Goal: Transaction & Acquisition: Purchase product/service

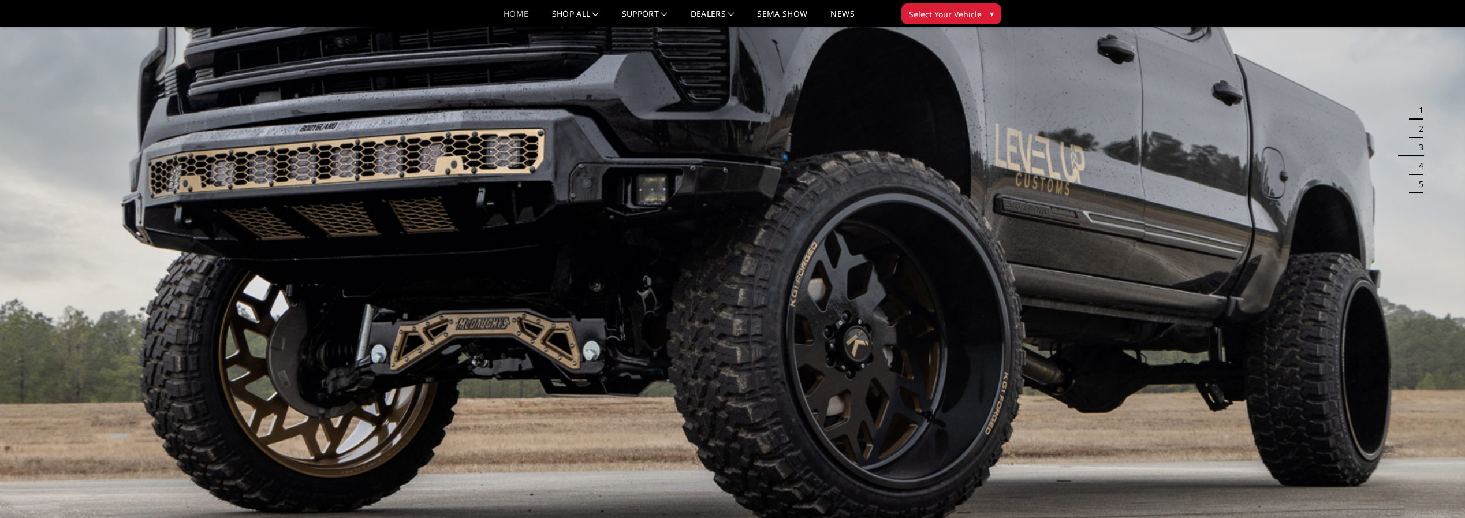
scroll to position [58, 0]
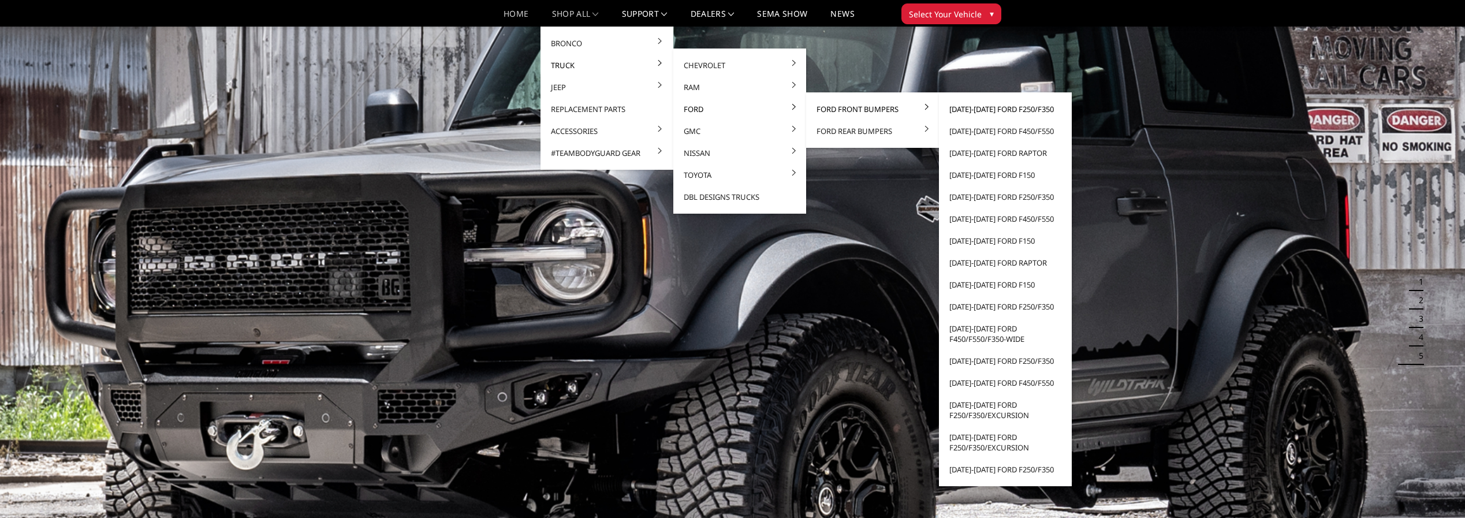
click at [989, 107] on link "[DATE]-[DATE] Ford F250/F350" at bounding box center [1006, 109] width 124 height 22
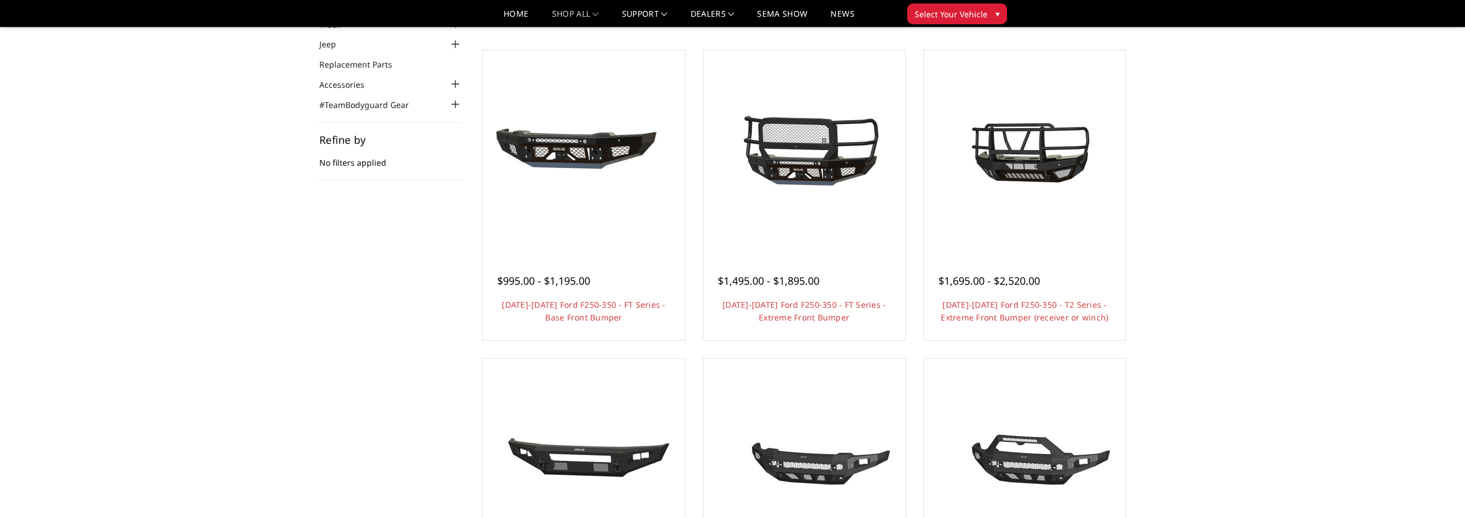
scroll to position [173, 0]
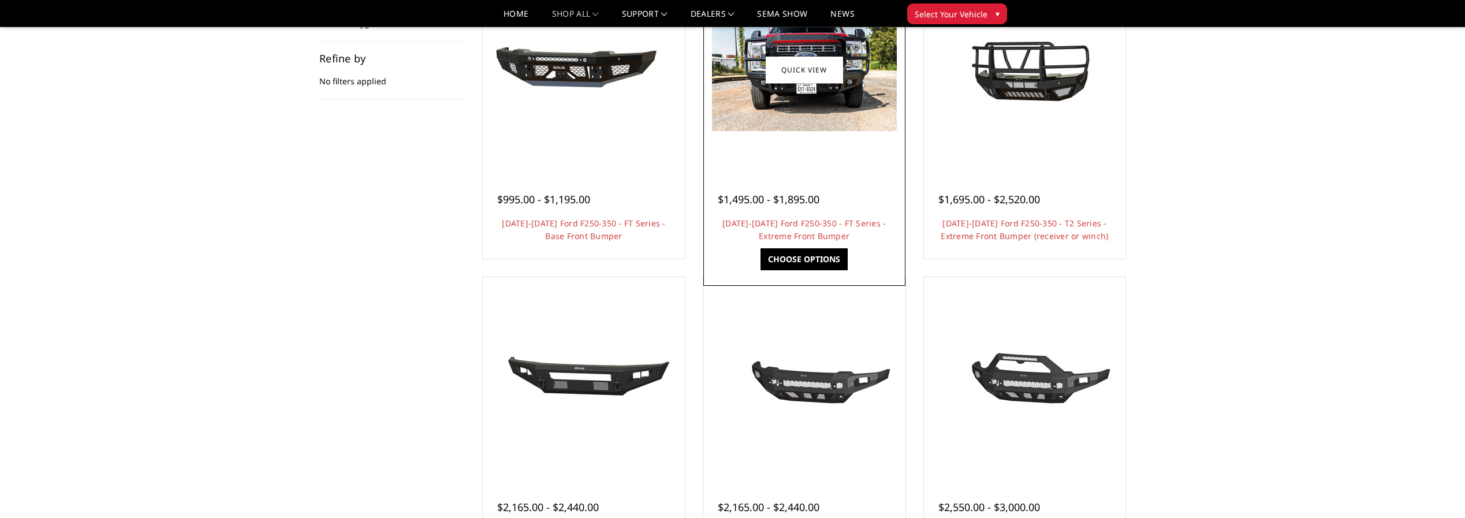
click at [777, 197] on span "$1,495.00 - $1,895.00" at bounding box center [769, 199] width 102 height 14
click at [793, 224] on link "2023-2026 Ford F250-350 - FT Series - Extreme Front Bumper" at bounding box center [803, 230] width 163 height 24
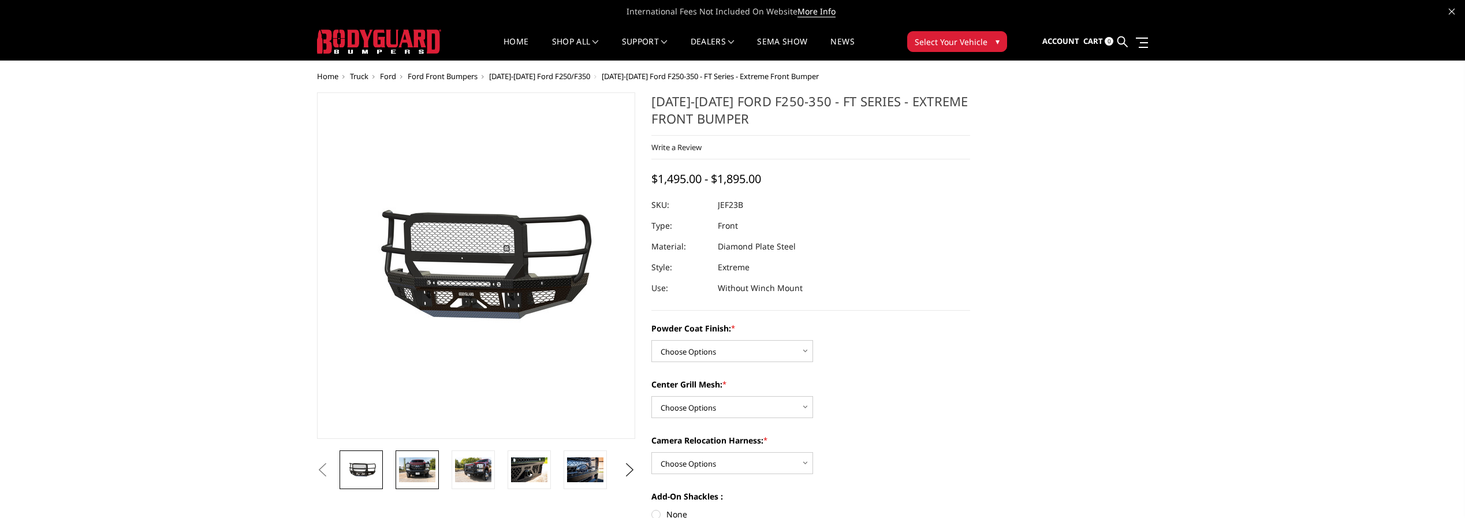
click at [418, 476] on img at bounding box center [417, 469] width 36 height 24
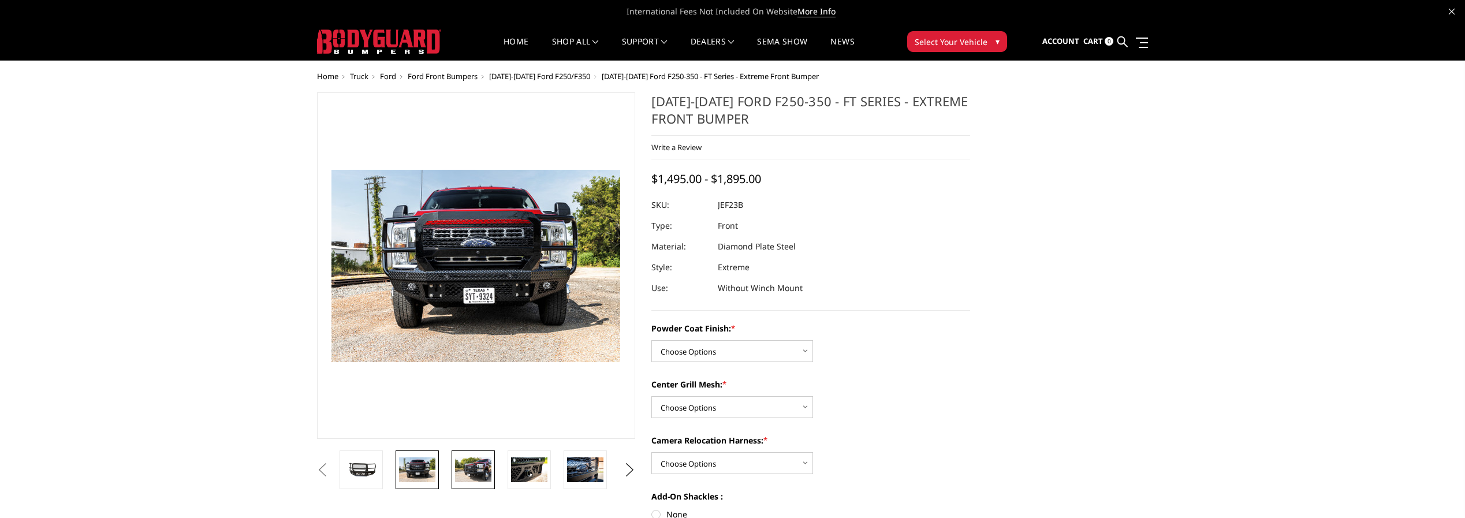
click at [474, 474] on img at bounding box center [473, 469] width 36 height 24
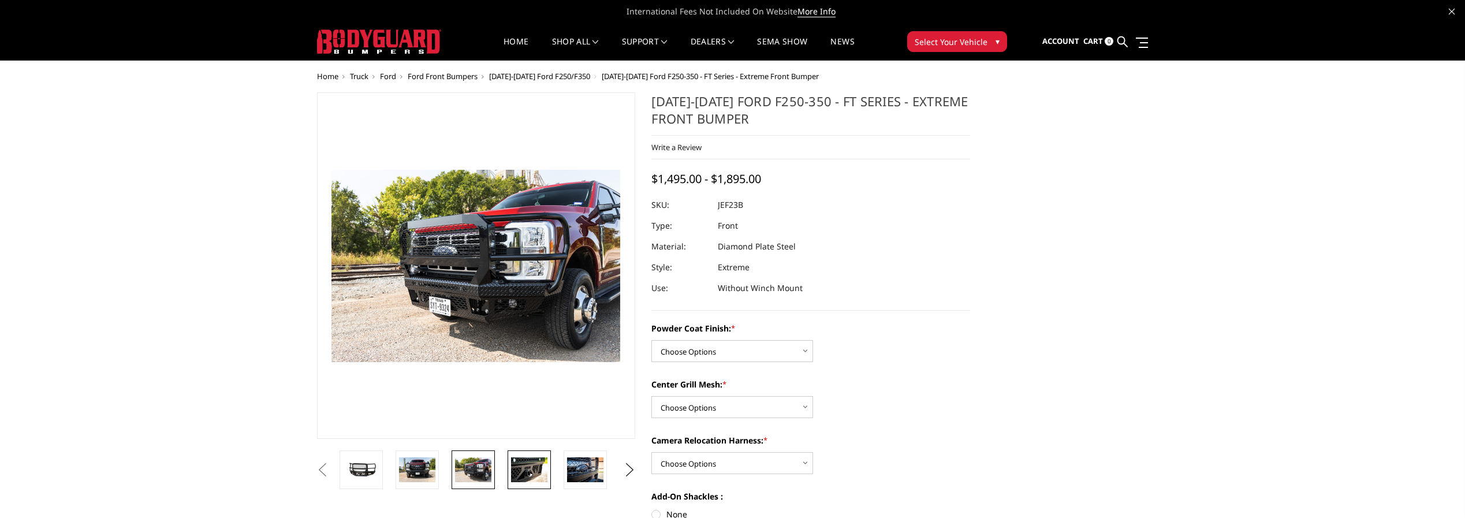
click at [522, 473] on img at bounding box center [529, 469] width 36 height 24
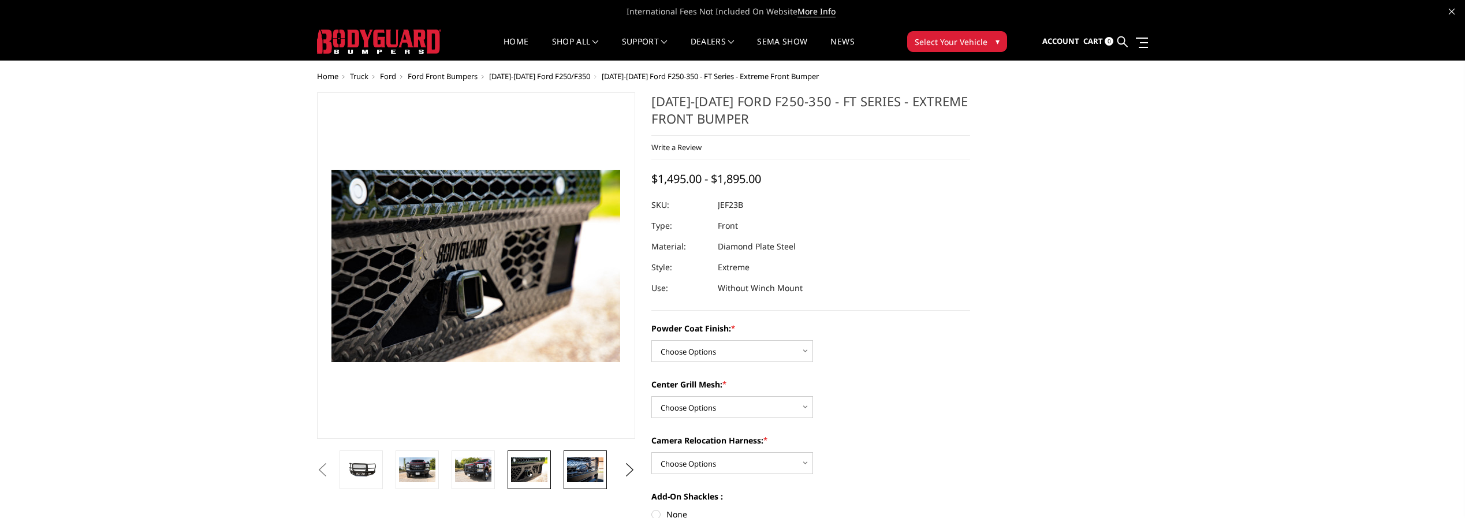
click at [583, 465] on img at bounding box center [585, 469] width 36 height 24
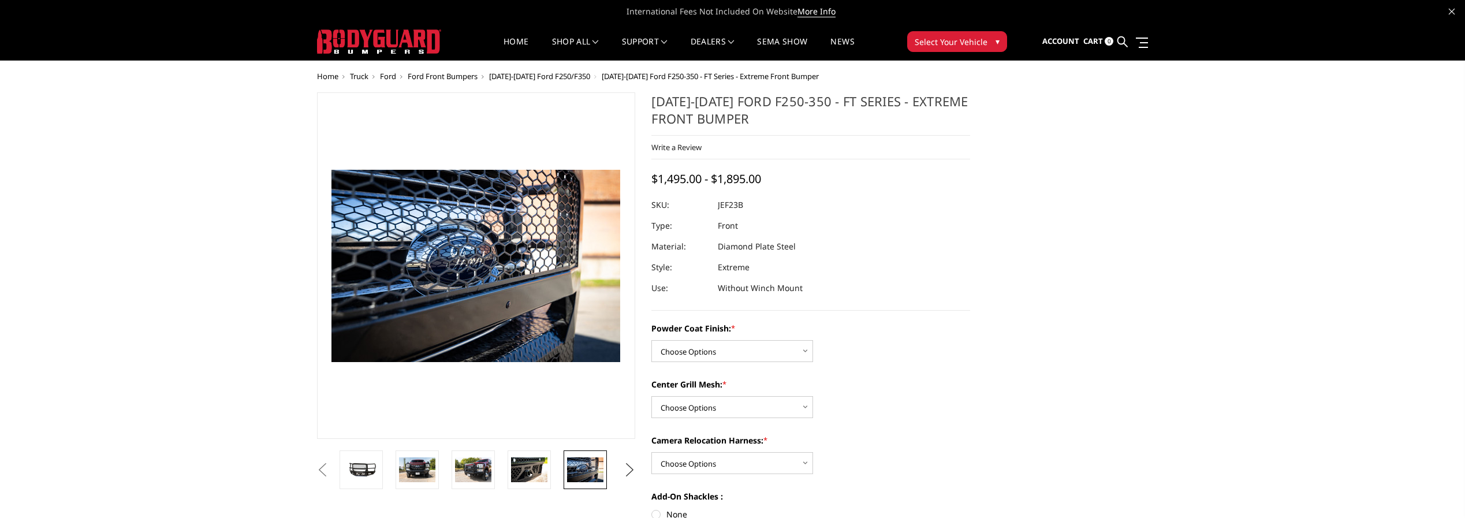
click at [628, 471] on button "Next" at bounding box center [629, 469] width 17 height 17
click at [579, 478] on img at bounding box center [585, 469] width 36 height 24
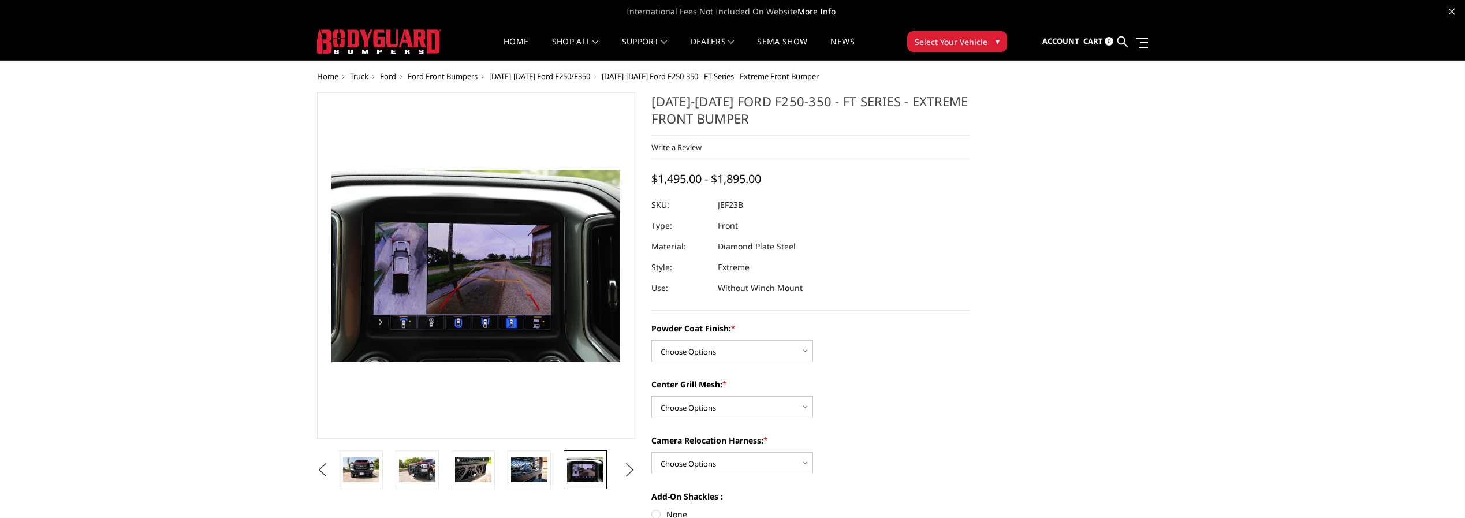
click at [628, 469] on button "Next" at bounding box center [629, 469] width 17 height 17
click at [598, 475] on img at bounding box center [585, 478] width 36 height 49
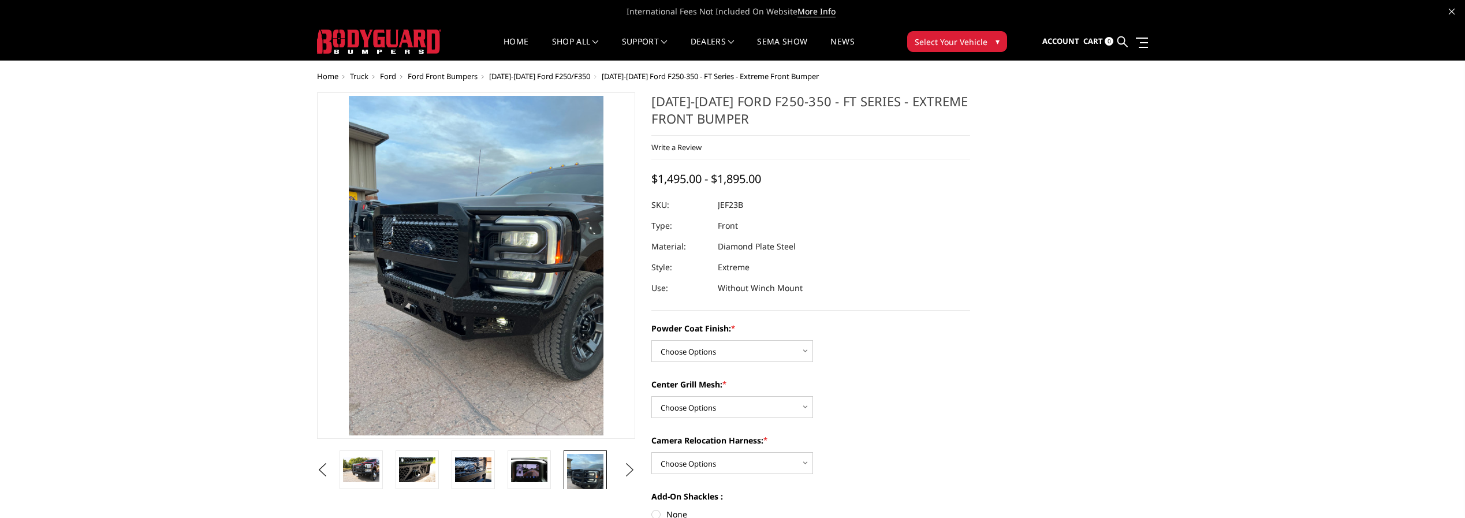
click at [630, 471] on button "Next" at bounding box center [629, 469] width 17 height 17
click at [594, 482] on img at bounding box center [585, 486] width 36 height 65
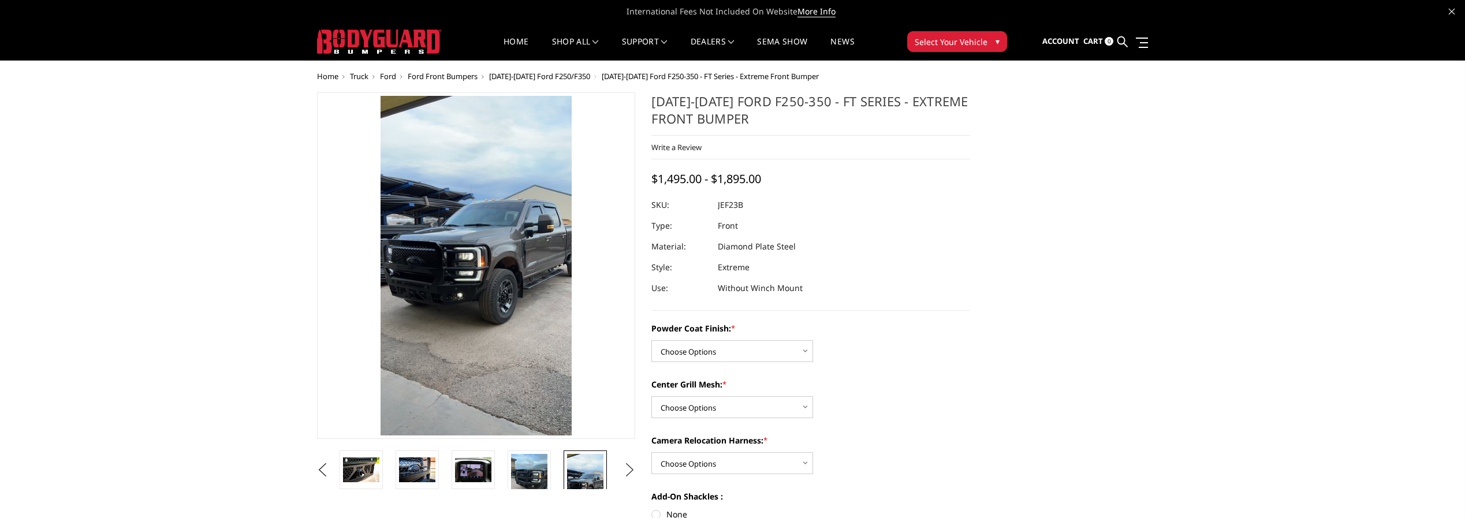
click at [626, 469] on button "Next" at bounding box center [629, 469] width 17 height 17
click at [589, 475] on img at bounding box center [585, 478] width 36 height 49
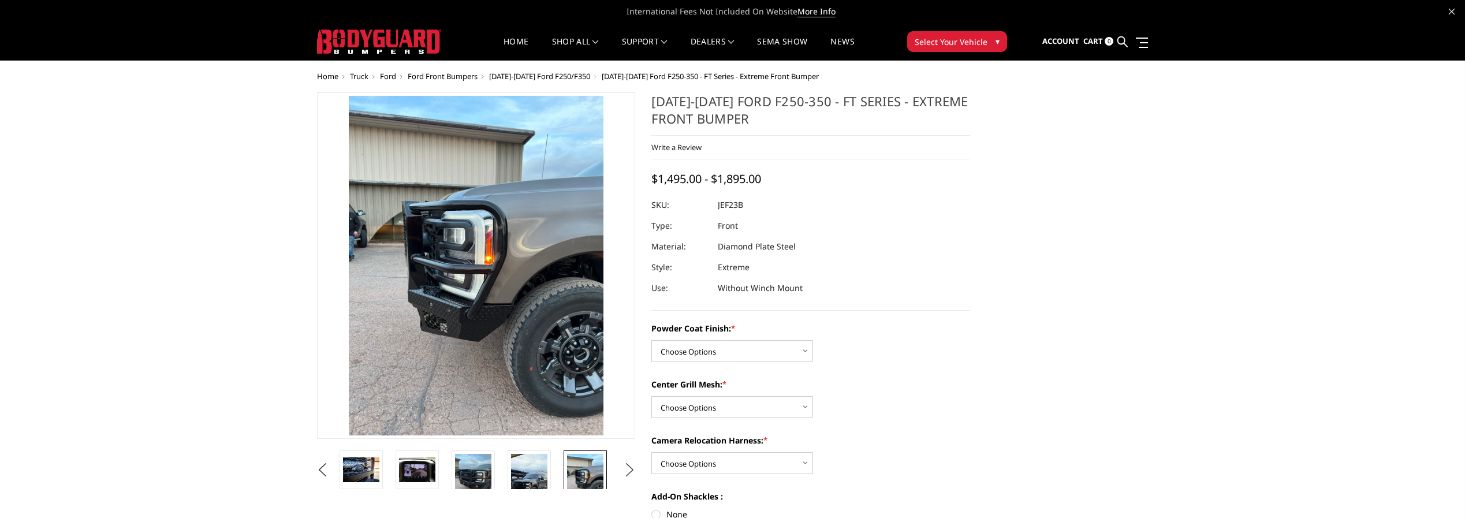
click at [626, 472] on button "Next" at bounding box center [629, 469] width 17 height 17
click at [585, 476] on img at bounding box center [585, 469] width 36 height 24
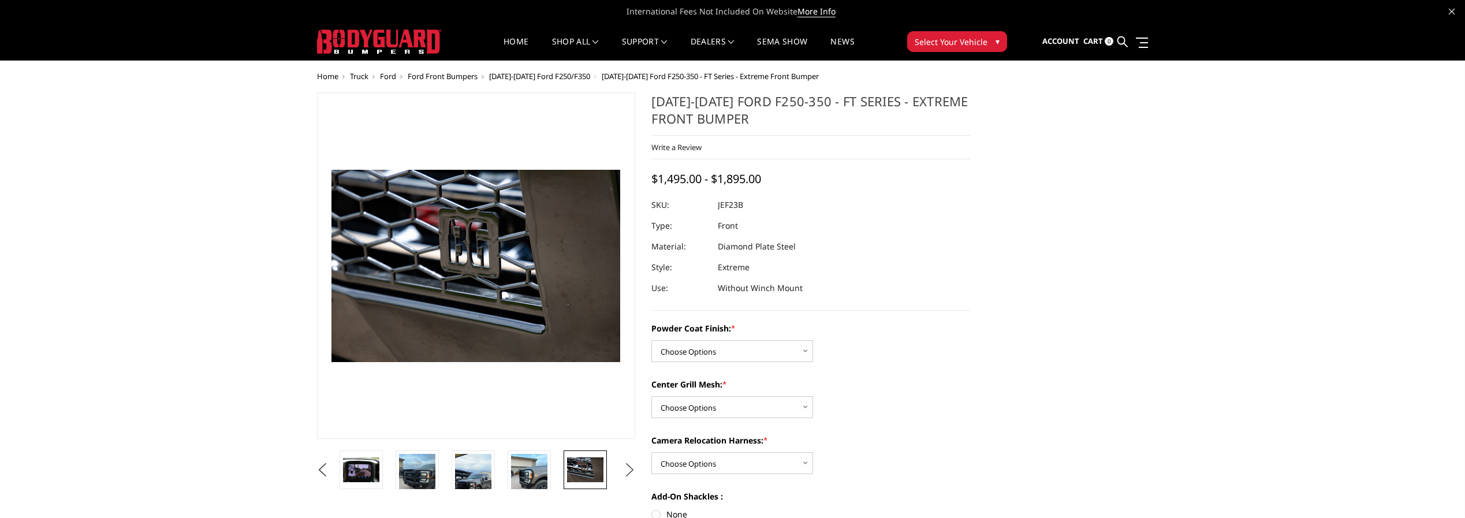
click at [629, 468] on button "Next" at bounding box center [629, 469] width 17 height 17
click at [595, 470] on img at bounding box center [585, 469] width 36 height 24
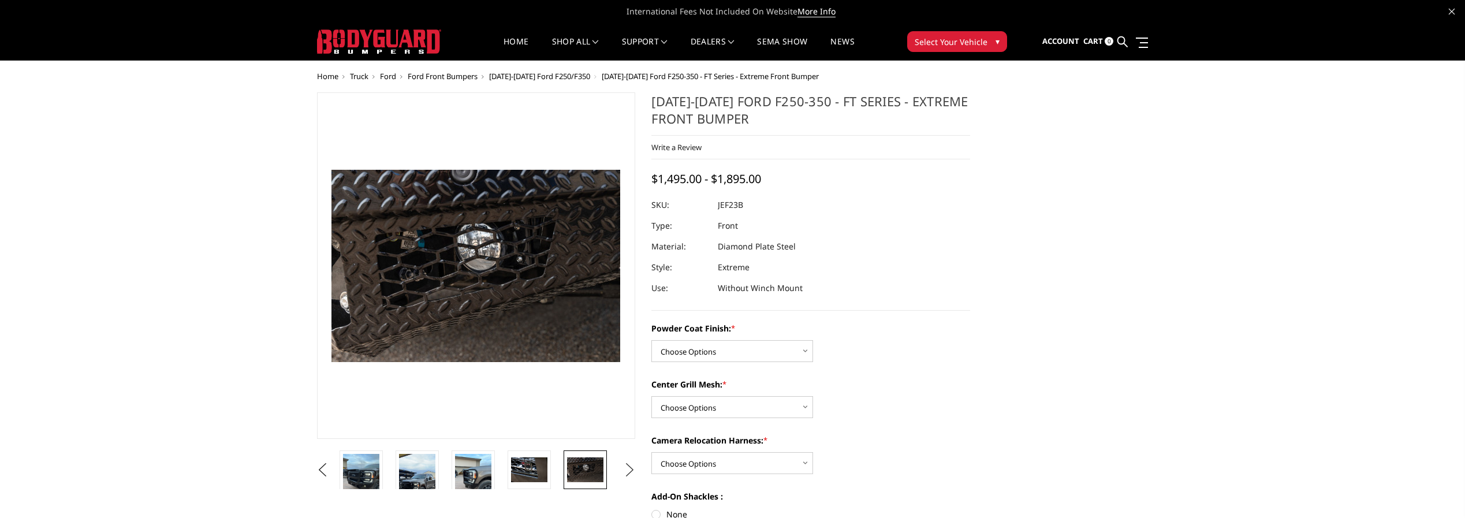
click at [627, 464] on button "Next" at bounding box center [629, 469] width 17 height 17
click at [588, 482] on img at bounding box center [585, 469] width 36 height 24
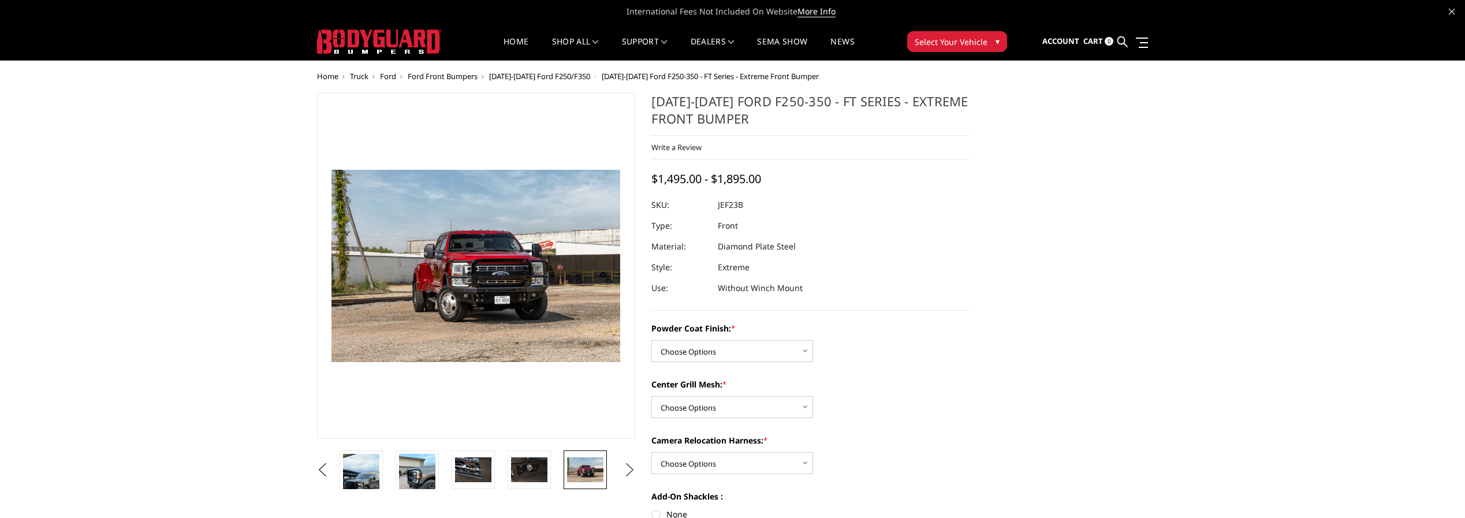
click at [626, 471] on button "Next" at bounding box center [629, 469] width 17 height 17
click at [588, 462] on img at bounding box center [585, 469] width 36 height 24
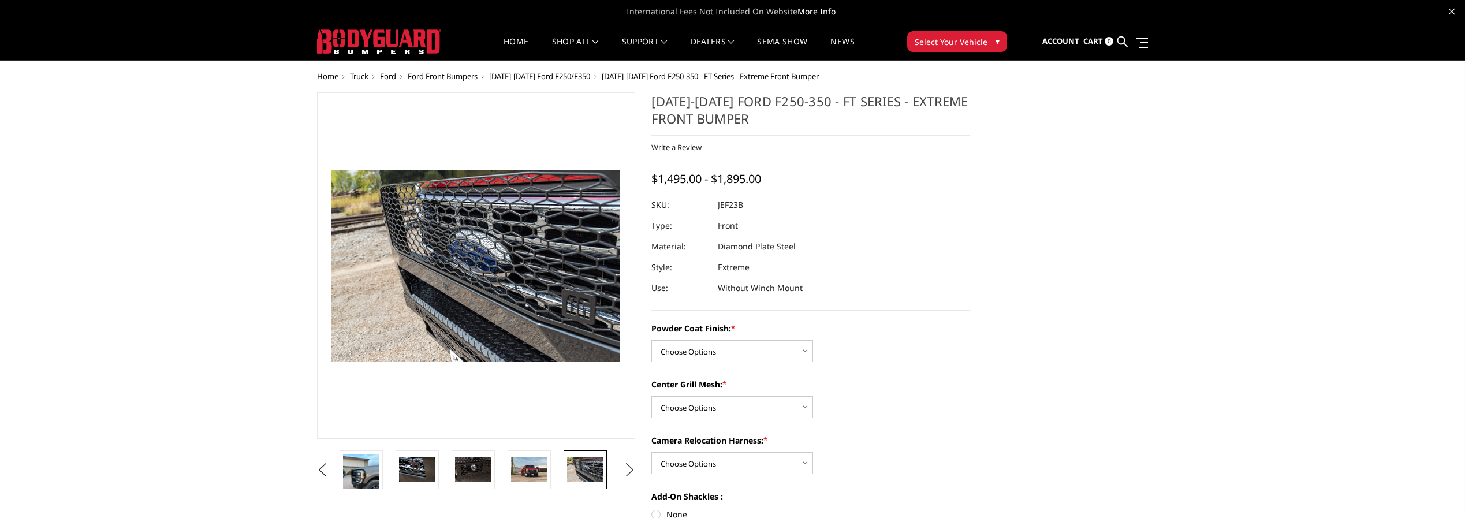
click at [632, 472] on button "Next" at bounding box center [629, 469] width 17 height 17
click at [633, 472] on button "Next" at bounding box center [629, 469] width 17 height 17
click at [522, 464] on img at bounding box center [529, 469] width 36 height 24
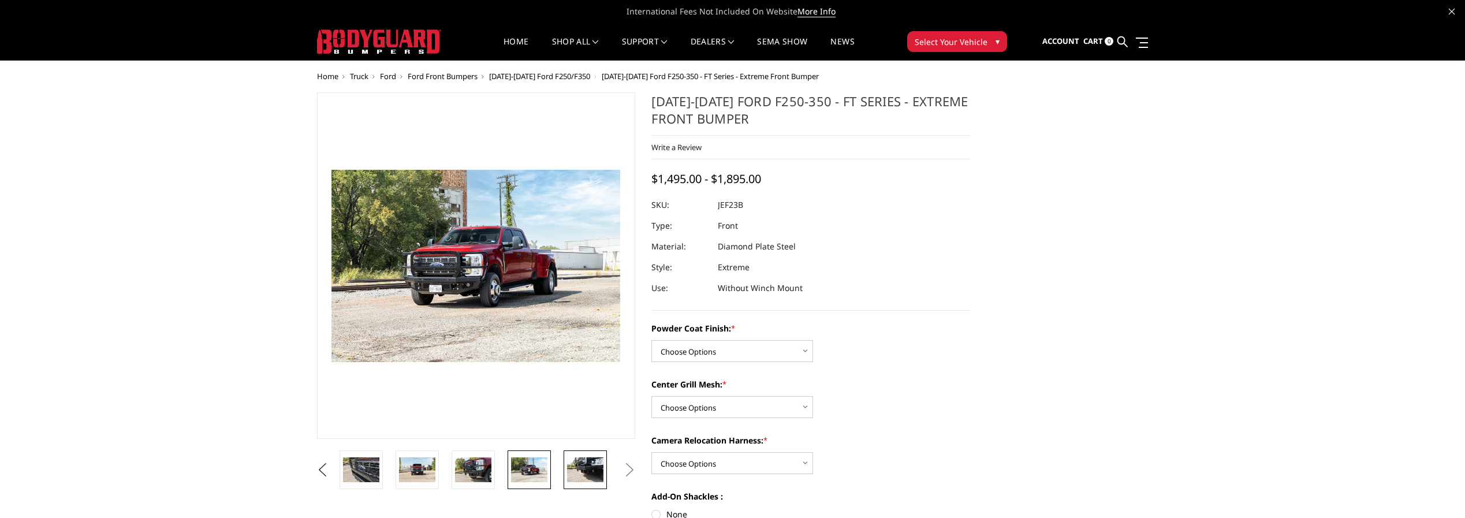
click at [599, 471] on img at bounding box center [585, 469] width 36 height 24
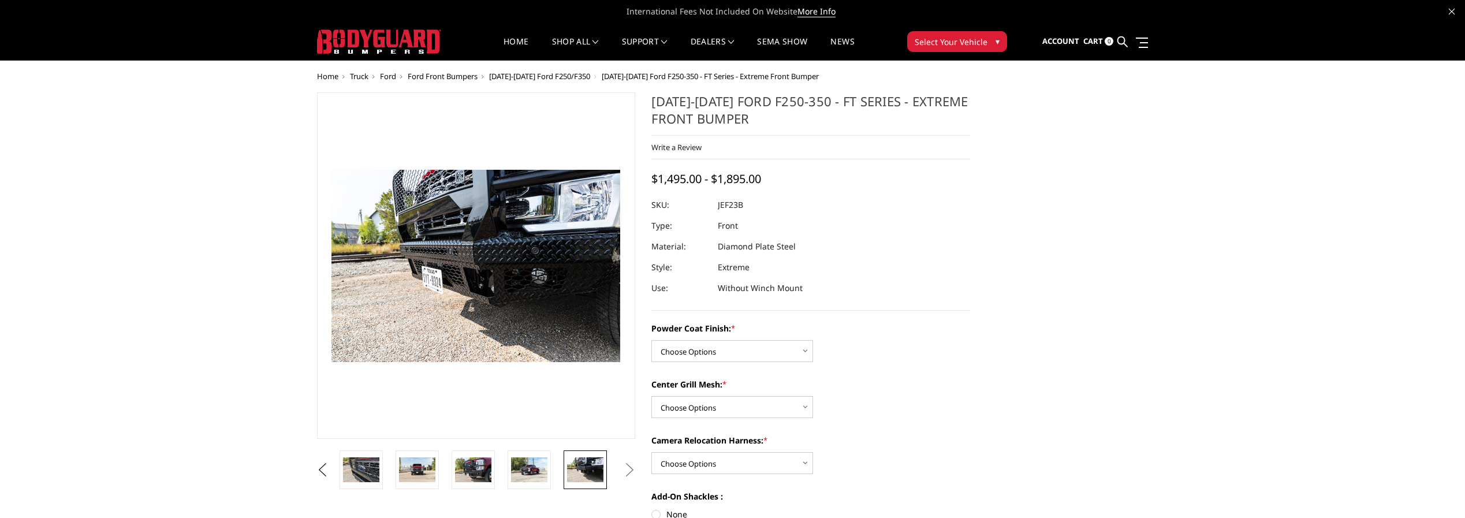
click at [633, 477] on button "Next" at bounding box center [629, 469] width 17 height 17
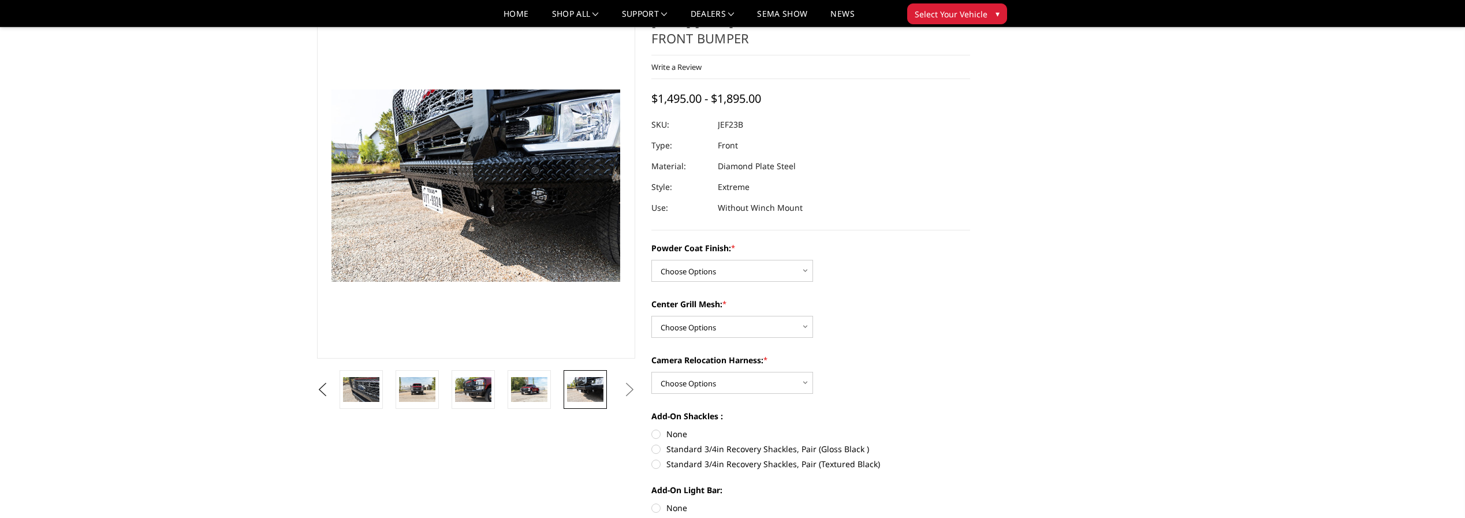
scroll to position [115, 0]
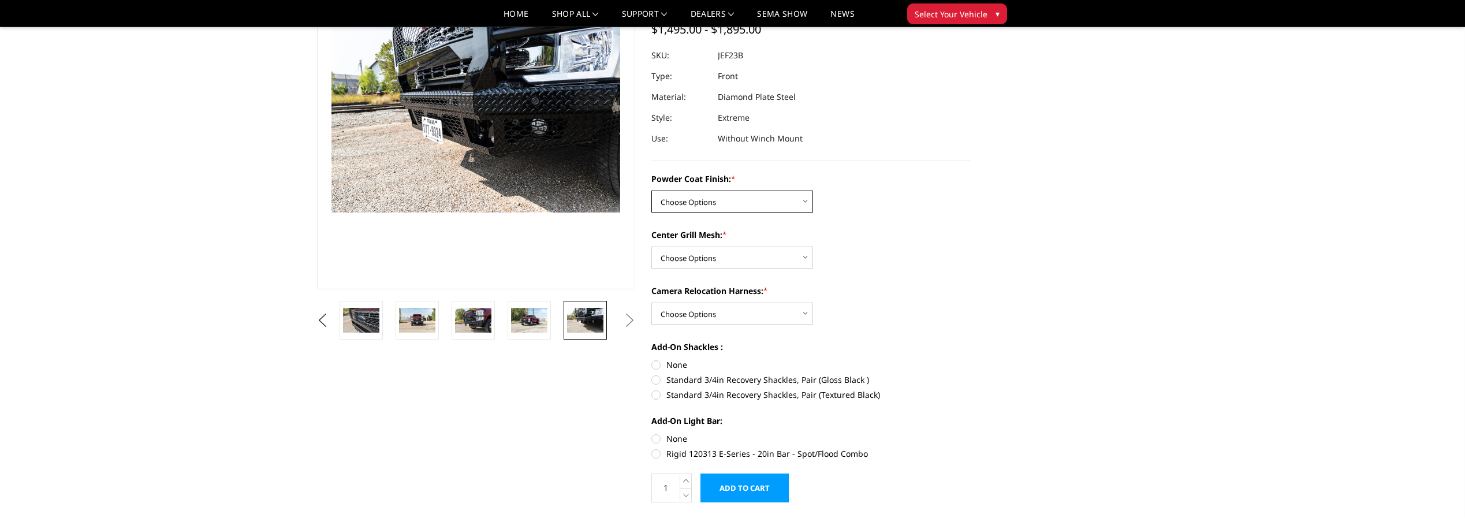
click at [806, 205] on select "Choose Options Bare Metal Gloss Black Powder Coat Textured Black Powder Coat" at bounding box center [732, 202] width 162 height 22
select select "3264"
click at [651, 191] on select "Choose Options Bare Metal Gloss Black Powder Coat Textured Black Powder Coat" at bounding box center [732, 202] width 162 height 22
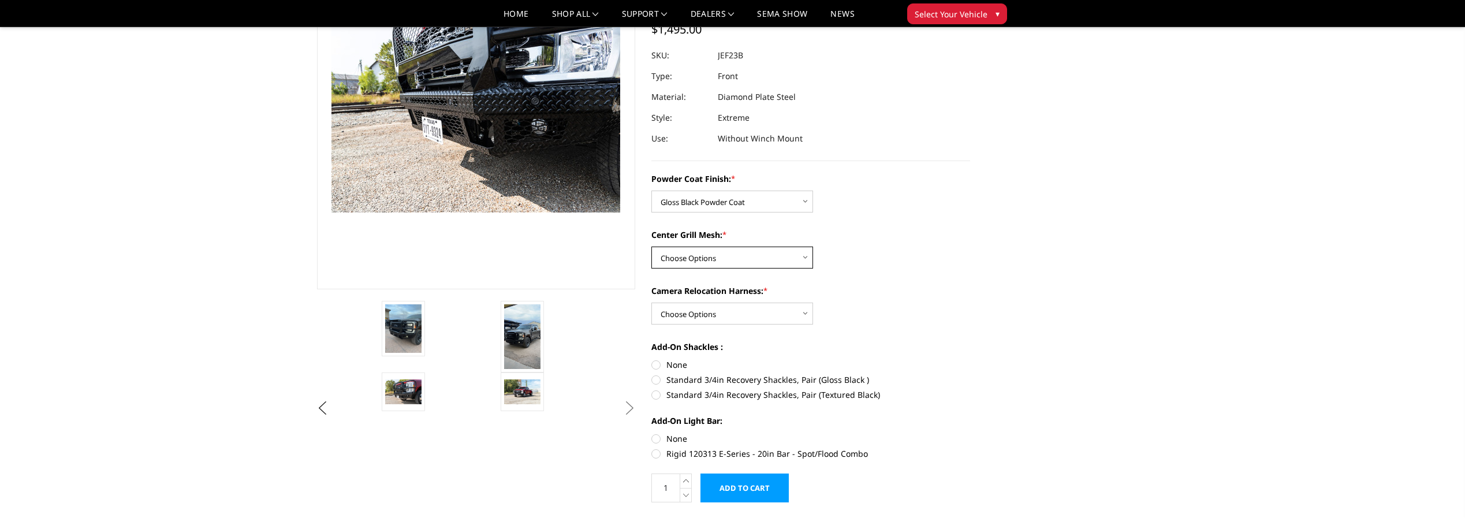
click at [739, 258] on select "Choose Options WITH Expanded Metal in Center Grill WITHOUT Expanded Metal in Ce…" at bounding box center [732, 258] width 162 height 22
select select "3266"
click at [651, 247] on select "Choose Options WITH Expanded Metal in Center Grill WITHOUT Expanded Metal in Ce…" at bounding box center [732, 258] width 162 height 22
click at [688, 314] on select "Choose Options WITH Camera Relocation Harness WITHOUT Camera Relocation Harness" at bounding box center [732, 314] width 162 height 22
select select "3268"
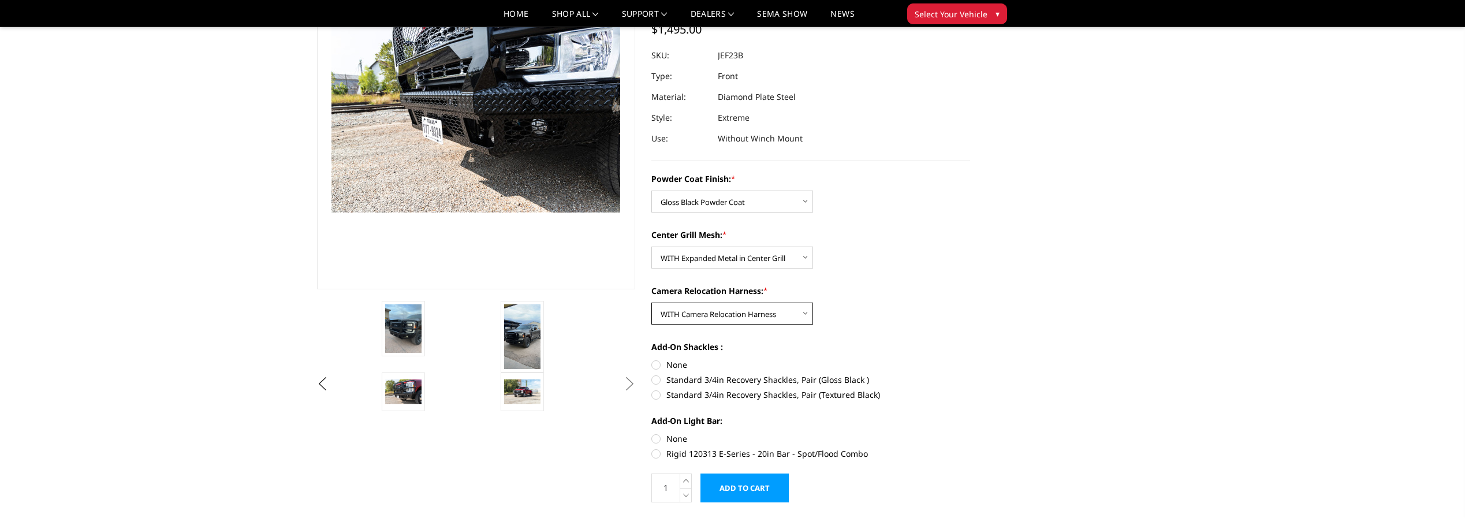
click at [651, 303] on select "Choose Options WITH Camera Relocation Harness WITHOUT Camera Relocation Harness" at bounding box center [732, 314] width 162 height 22
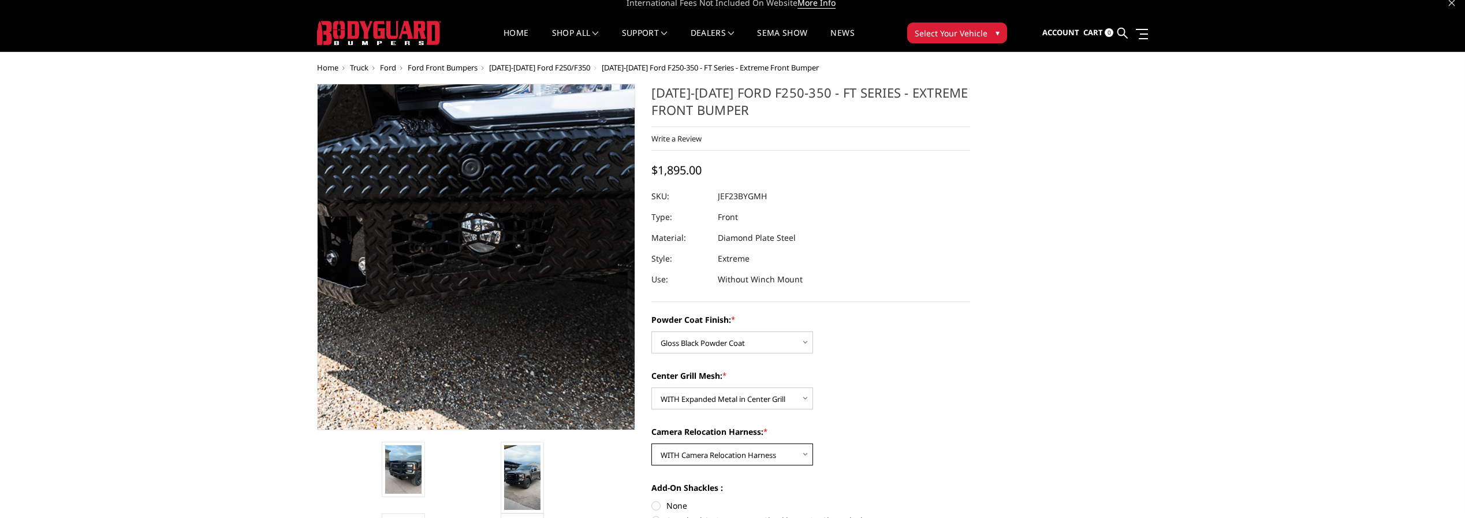
scroll to position [0, 0]
